Goal: Task Accomplishment & Management: Complete application form

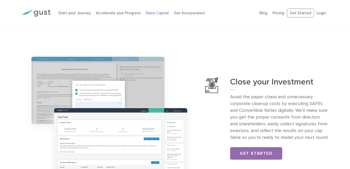
scroll to position [505, 0]
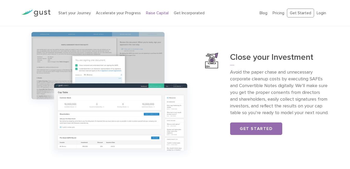
drag, startPoint x: 111, startPoint y: 57, endPoint x: 78, endPoint y: 36, distance: 39.4
click at [78, 36] on img at bounding box center [109, 93] width 176 height 139
drag, startPoint x: 76, startPoint y: 85, endPoint x: 23, endPoint y: 37, distance: 71.0
click at [23, 37] on img at bounding box center [109, 93] width 176 height 139
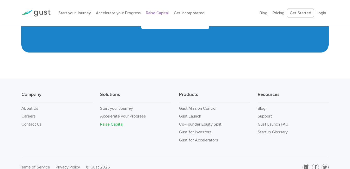
scroll to position [896, 0]
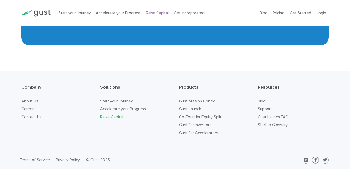
click at [4, 88] on div "Company About Us Careers Contact Us Solutions Start your Journey Accelerate you…" at bounding box center [175, 110] width 350 height 79
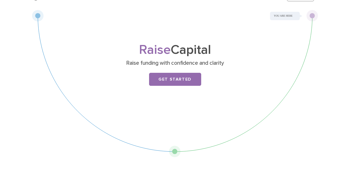
scroll to position [0, 0]
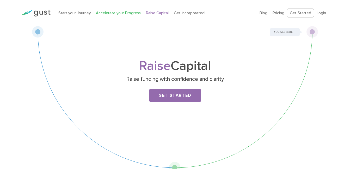
click at [117, 13] on link "Accelerate your Progress" at bounding box center [118, 13] width 45 height 5
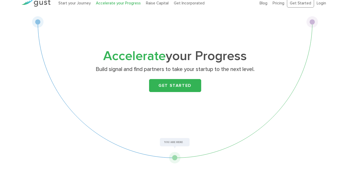
scroll to position [11, 0]
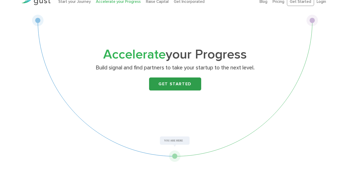
click at [167, 84] on link "Get Started" at bounding box center [175, 84] width 52 height 13
